Goal: Task Accomplishment & Management: Manage account settings

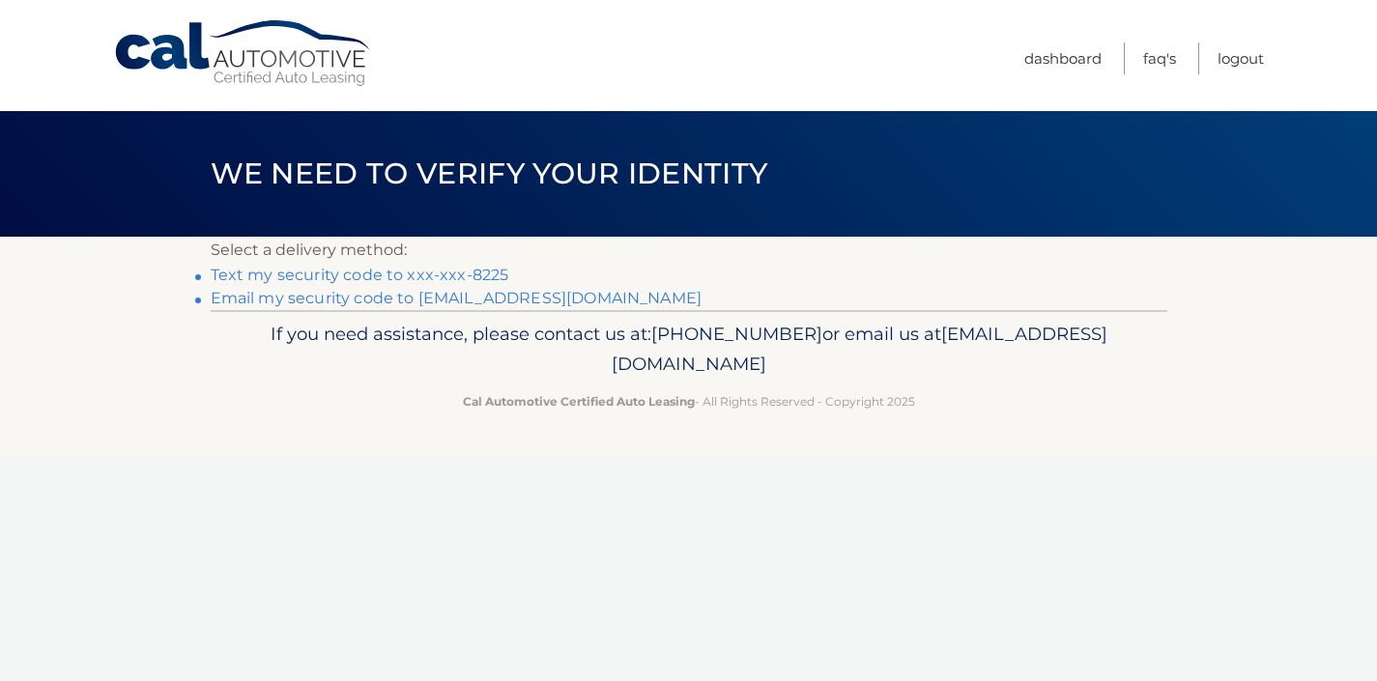
click at [383, 276] on link "Text my security code to xxx-xxx-8225" at bounding box center [360, 275] width 299 height 18
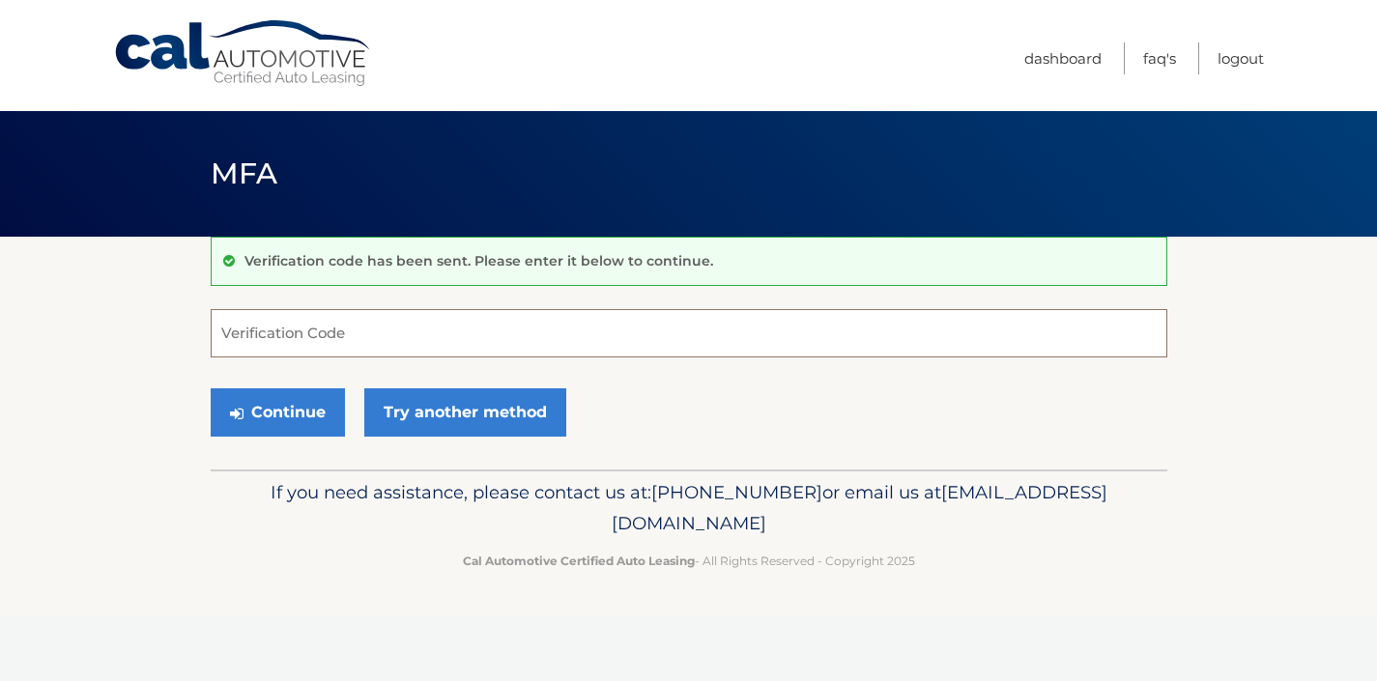
click at [342, 353] on input "Verification Code" at bounding box center [689, 333] width 957 height 48
type input "211396"
click at [262, 421] on button "Continue" at bounding box center [278, 412] width 134 height 48
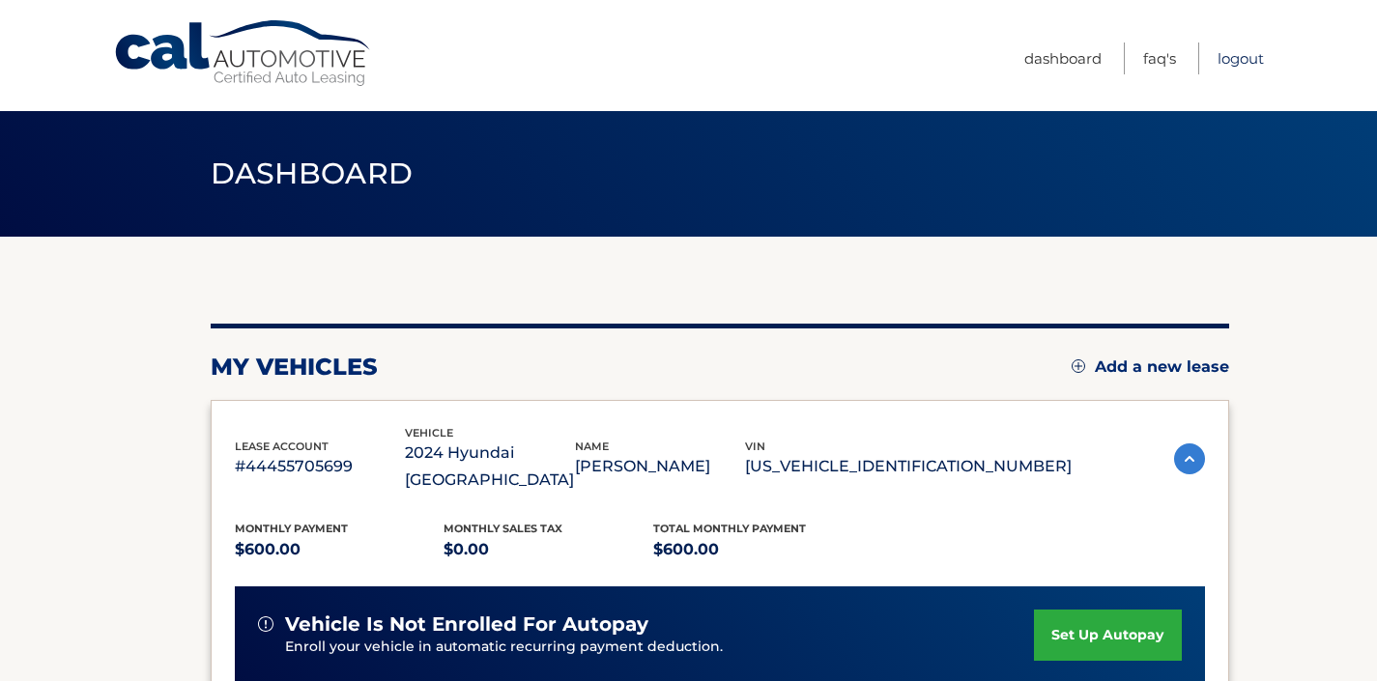
click at [1233, 66] on link "Logout" at bounding box center [1241, 59] width 46 height 32
